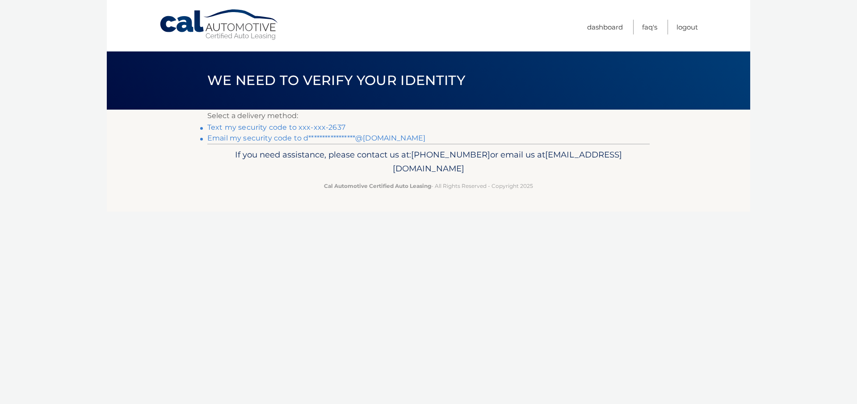
click at [329, 123] on link "Text my security code to xxx-xxx-2637" at bounding box center [276, 127] width 138 height 8
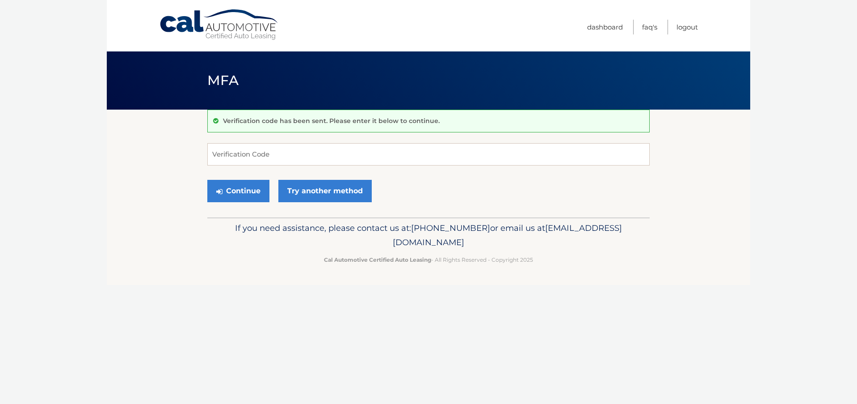
click at [265, 165] on form "Verification Code Continue Try another method" at bounding box center [428, 174] width 442 height 63
click at [265, 158] on input "Verification Code" at bounding box center [428, 154] width 442 height 22
type input "379936"
click at [207, 180] on button "Continue" at bounding box center [238, 191] width 62 height 22
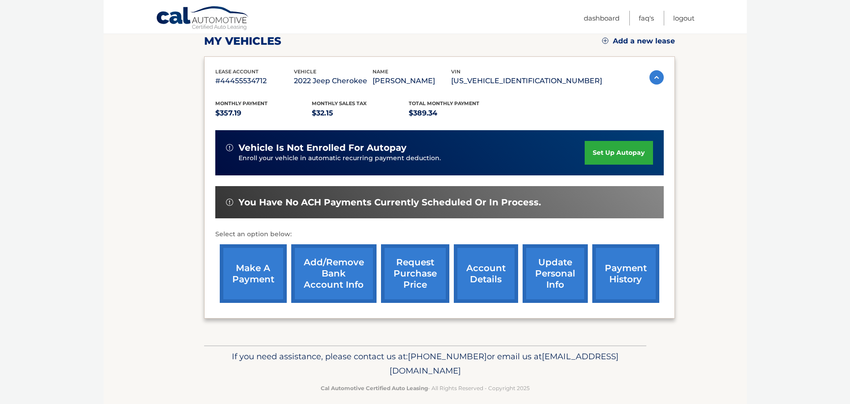
scroll to position [134, 0]
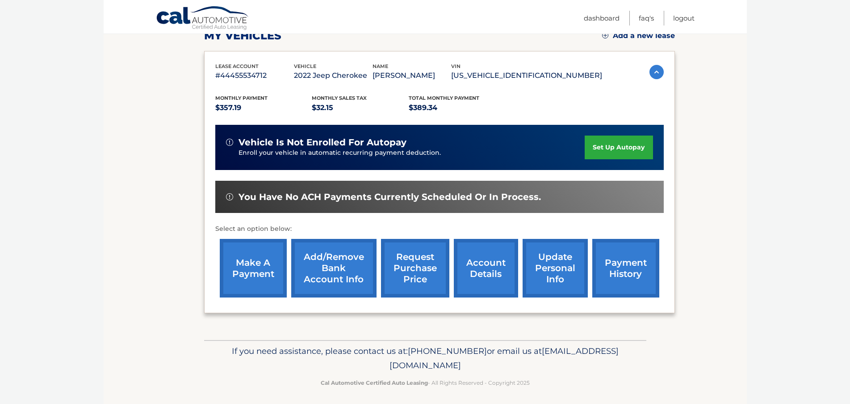
click at [254, 261] on link "make a payment" at bounding box center [253, 268] width 67 height 59
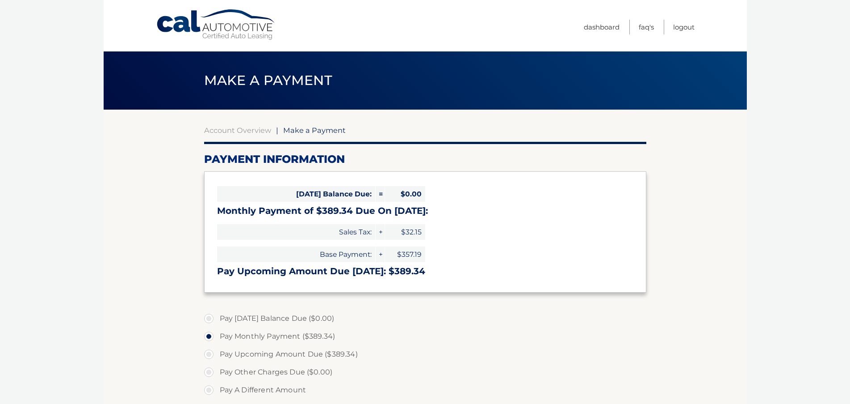
select select "YTBjMTZkNGMtYWJmZC00MTM5LTg5YTUtZWUzZDJlNWY4MjZi"
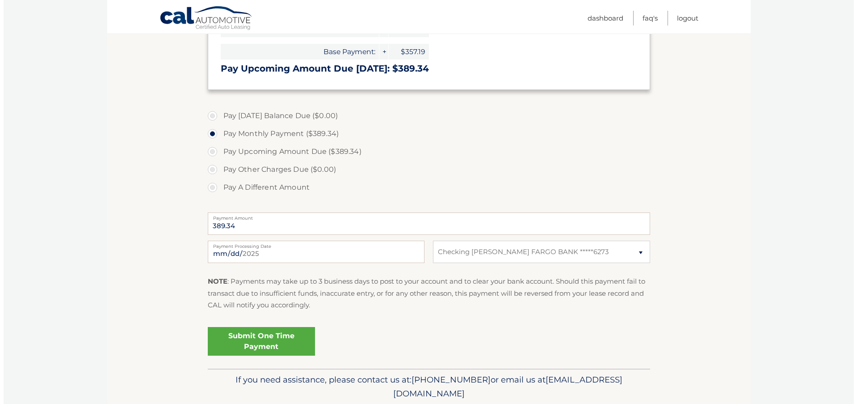
scroll to position [223, 0]
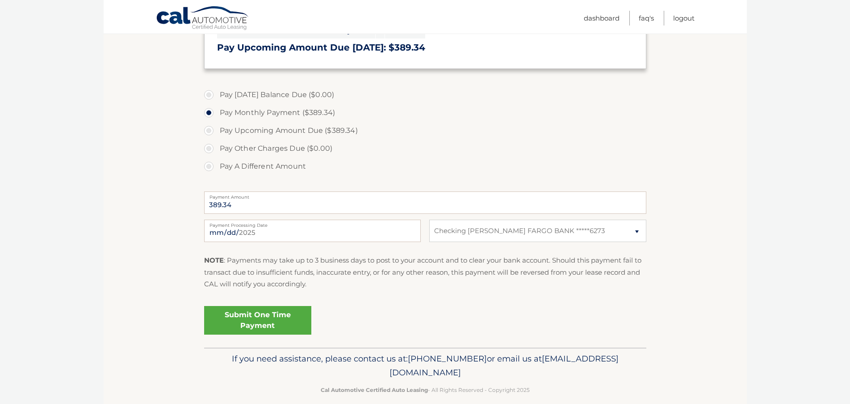
click at [262, 315] on link "Submit One Time Payment" at bounding box center [257, 320] width 107 height 29
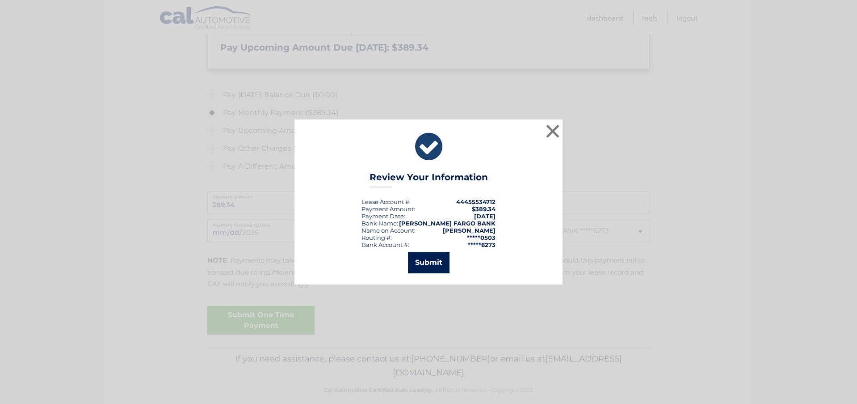
click at [431, 262] on button "Submit" at bounding box center [429, 262] width 42 height 21
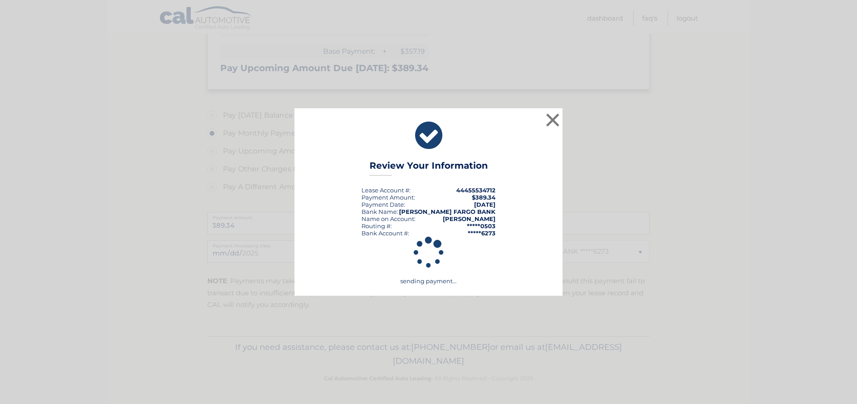
scroll to position [203, 0]
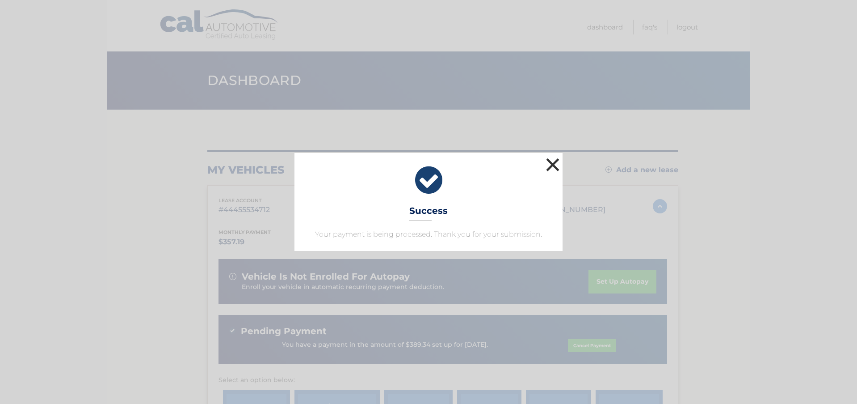
click at [547, 171] on button "×" at bounding box center [553, 165] width 18 height 18
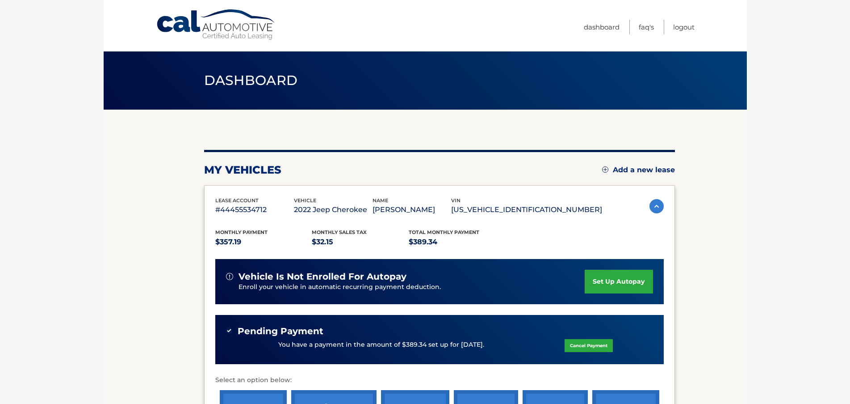
click at [770, 192] on body "Cal Automotive Menu Dashboard FAQ's Logout" at bounding box center [425, 202] width 850 height 404
click at [689, 26] on link "Logout" at bounding box center [683, 27] width 21 height 15
